Goal: Navigation & Orientation: Find specific page/section

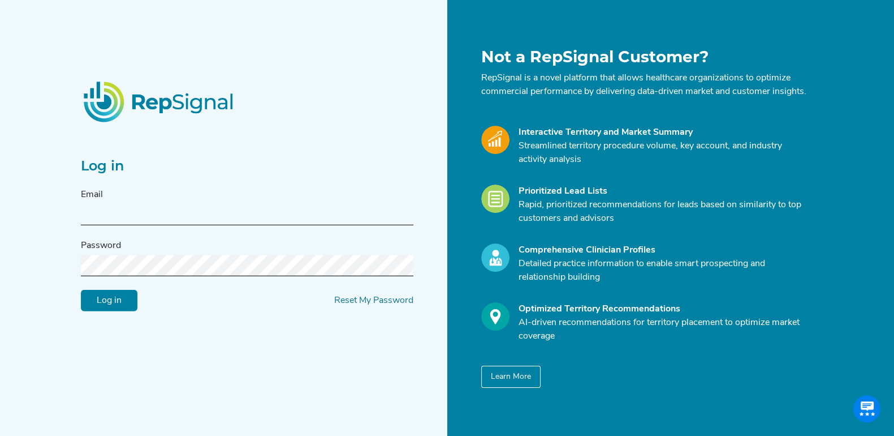
type input "[EMAIL_ADDRESS][DOMAIN_NAME]"
click at [106, 300] on input "Log in" at bounding box center [109, 300] width 57 height 21
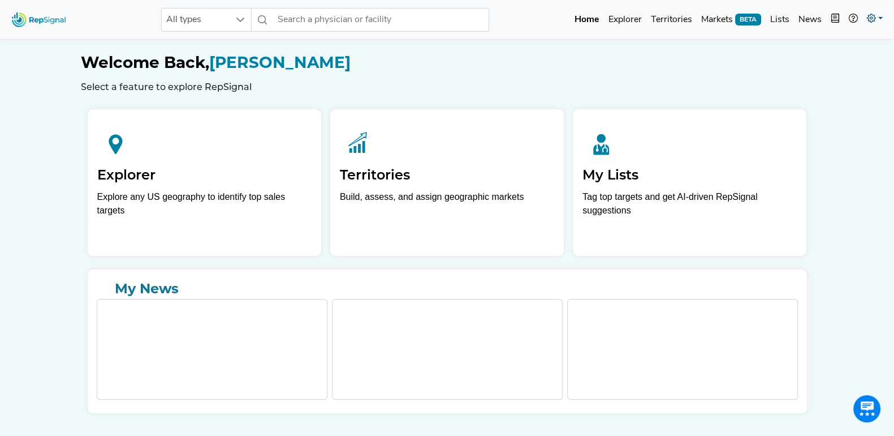
click at [868, 14] on icon at bounding box center [871, 18] width 9 height 9
click at [820, 65] on link "Admin" at bounding box center [842, 71] width 89 height 23
click at [871, 15] on icon at bounding box center [871, 18] width 9 height 9
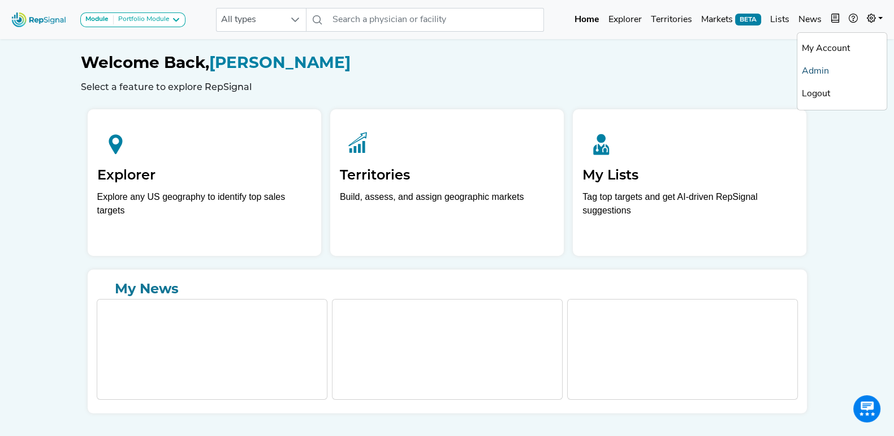
click at [827, 62] on link "Admin" at bounding box center [842, 71] width 89 height 23
